Goal: Task Accomplishment & Management: Manage account settings

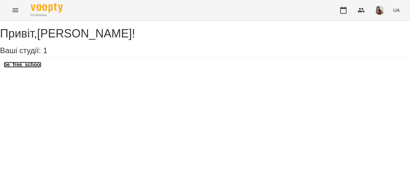
click at [27, 68] on h3 "be_free_school" at bounding box center [22, 65] width 37 height 6
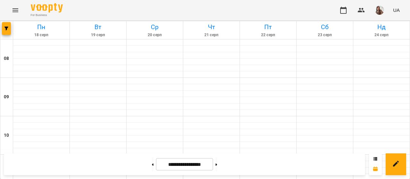
scroll to position [421, 0]
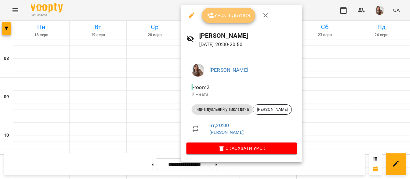
click at [219, 9] on button "Урок відбувся" at bounding box center [229, 15] width 54 height 15
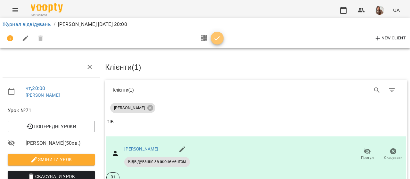
click at [213, 39] on icon "button" at bounding box center [217, 39] width 8 height 8
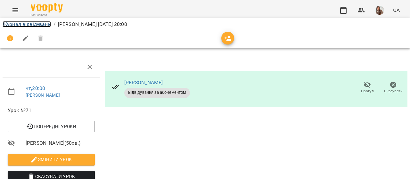
click at [36, 24] on link "Журнал відвідувань" at bounding box center [27, 24] width 48 height 6
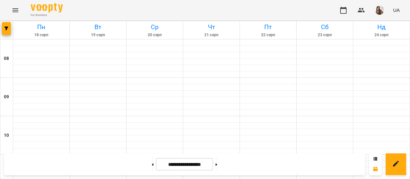
scroll to position [293, 0]
click at [385, 7] on button "button" at bounding box center [379, 10] width 17 height 17
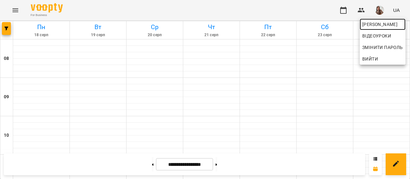
click at [389, 26] on span "[PERSON_NAME]" at bounding box center [382, 24] width 41 height 8
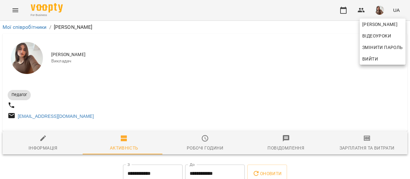
click at [365, 143] on div at bounding box center [205, 89] width 410 height 179
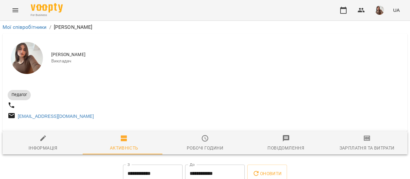
click at [365, 143] on div "[PERSON_NAME] Відеоуроки Змінити пароль Вийти" at bounding box center [205, 89] width 410 height 179
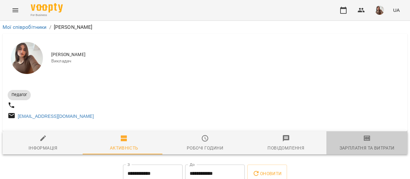
click at [365, 142] on icon "button" at bounding box center [367, 138] width 8 height 8
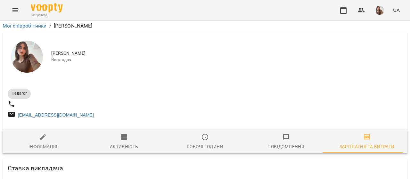
scroll to position [303, 0]
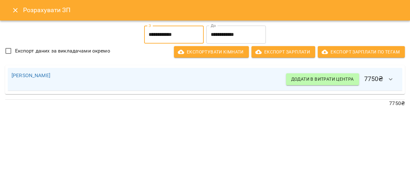
click at [188, 35] on input "**********" at bounding box center [174, 35] width 60 height 18
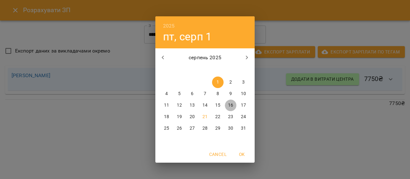
click at [229, 105] on p "16" at bounding box center [230, 105] width 5 height 6
type input "**********"
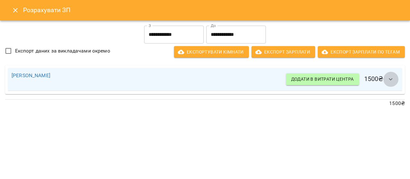
click at [385, 82] on button "button" at bounding box center [390, 79] width 15 height 15
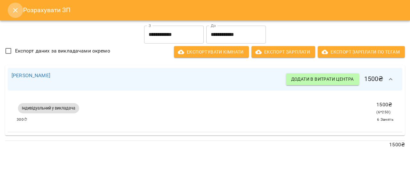
click at [12, 11] on icon "Close" at bounding box center [16, 10] width 8 height 8
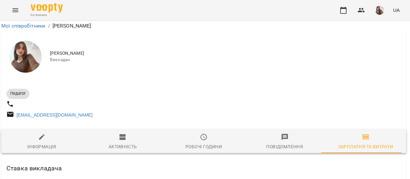
scroll to position [55, 1]
click at [344, 7] on icon "button" at bounding box center [343, 10] width 6 height 7
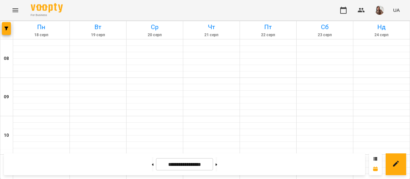
scroll to position [284, 0]
click at [217, 162] on button at bounding box center [216, 164] width 2 height 14
type input "**********"
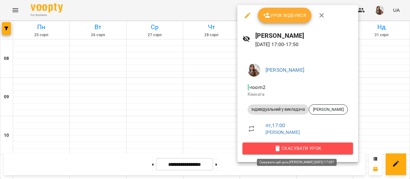
click at [281, 147] on icon "button" at bounding box center [278, 149] width 8 height 8
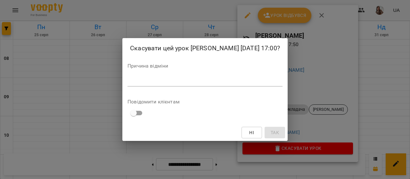
click at [224, 79] on div "Причина відміни *" at bounding box center [204, 76] width 155 height 26
click at [224, 79] on textarea at bounding box center [204, 81] width 155 height 6
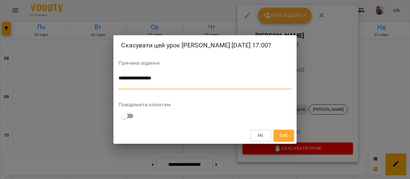
type textarea "**********"
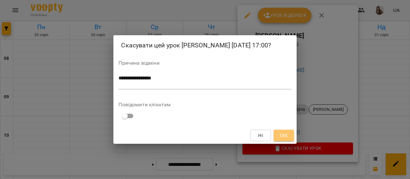
click at [278, 131] on span "Так" at bounding box center [283, 135] width 10 height 8
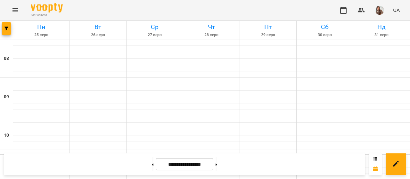
scroll to position [417, 0]
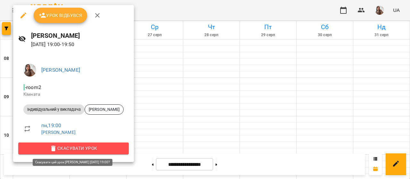
click at [80, 148] on span "Скасувати Урок" at bounding box center [73, 148] width 100 height 8
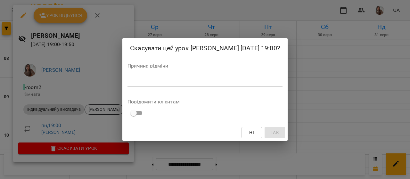
click at [147, 86] on div "*" at bounding box center [204, 81] width 155 height 10
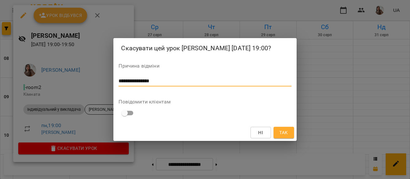
type textarea "**********"
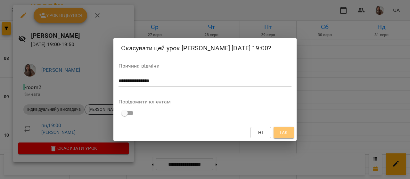
click at [289, 130] on button "Так" at bounding box center [283, 133] width 20 height 12
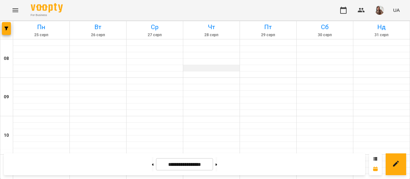
scroll to position [185, 0]
